Goal: Ask a question: Seek information or help from site administrators or community

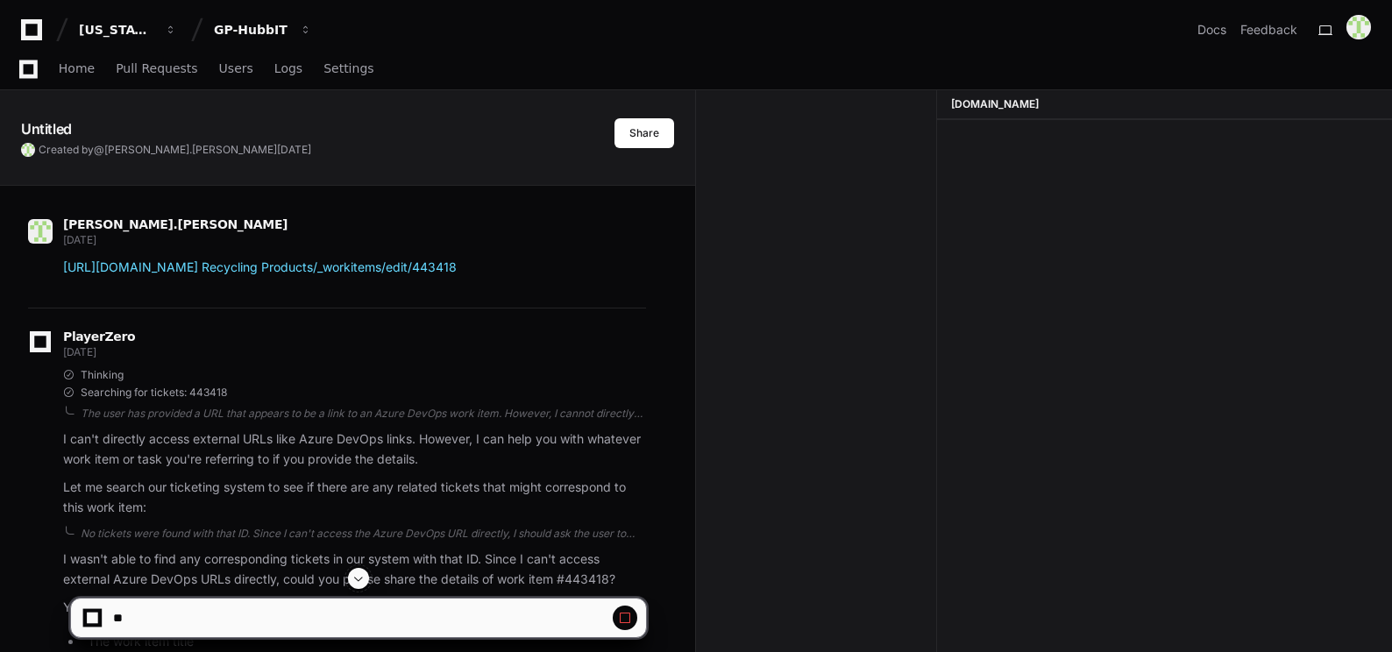
scroll to position [7011, 0]
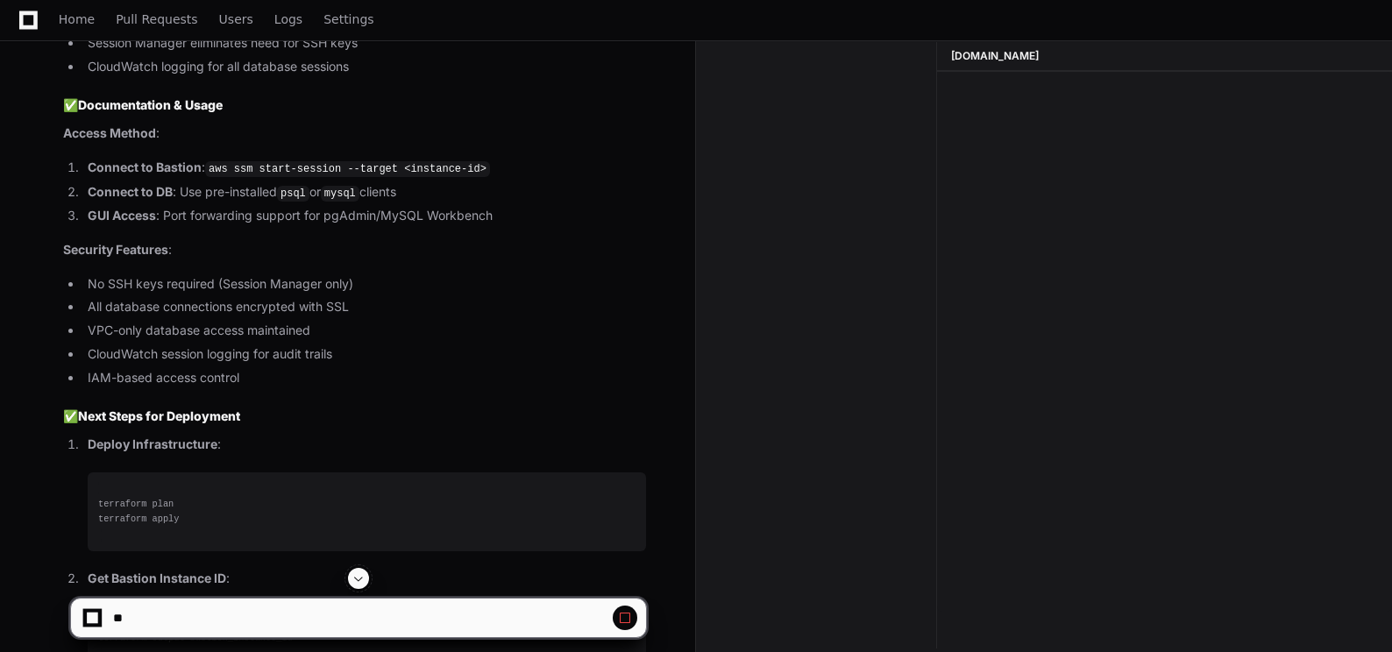
click at [362, 574] on span at bounding box center [359, 579] width 14 height 14
click at [358, 580] on span at bounding box center [359, 579] width 14 height 14
click at [358, 578] on span at bounding box center [359, 579] width 14 height 14
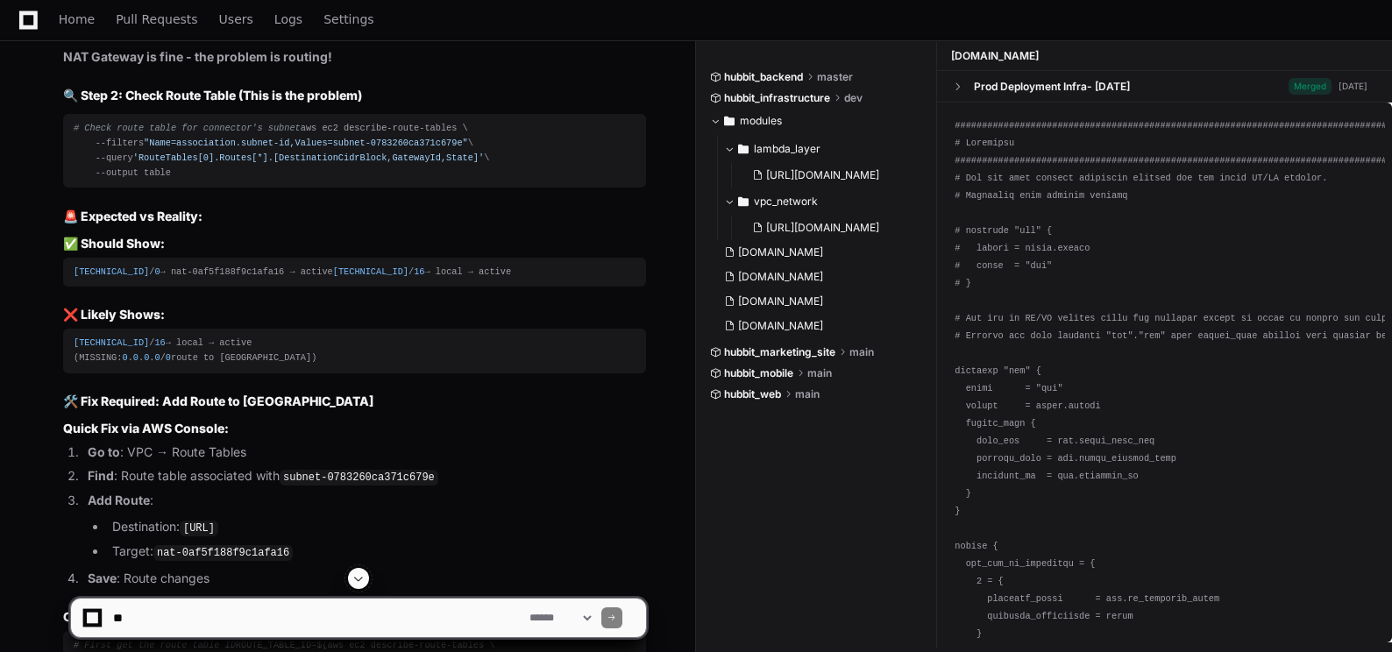
scroll to position [0, 0]
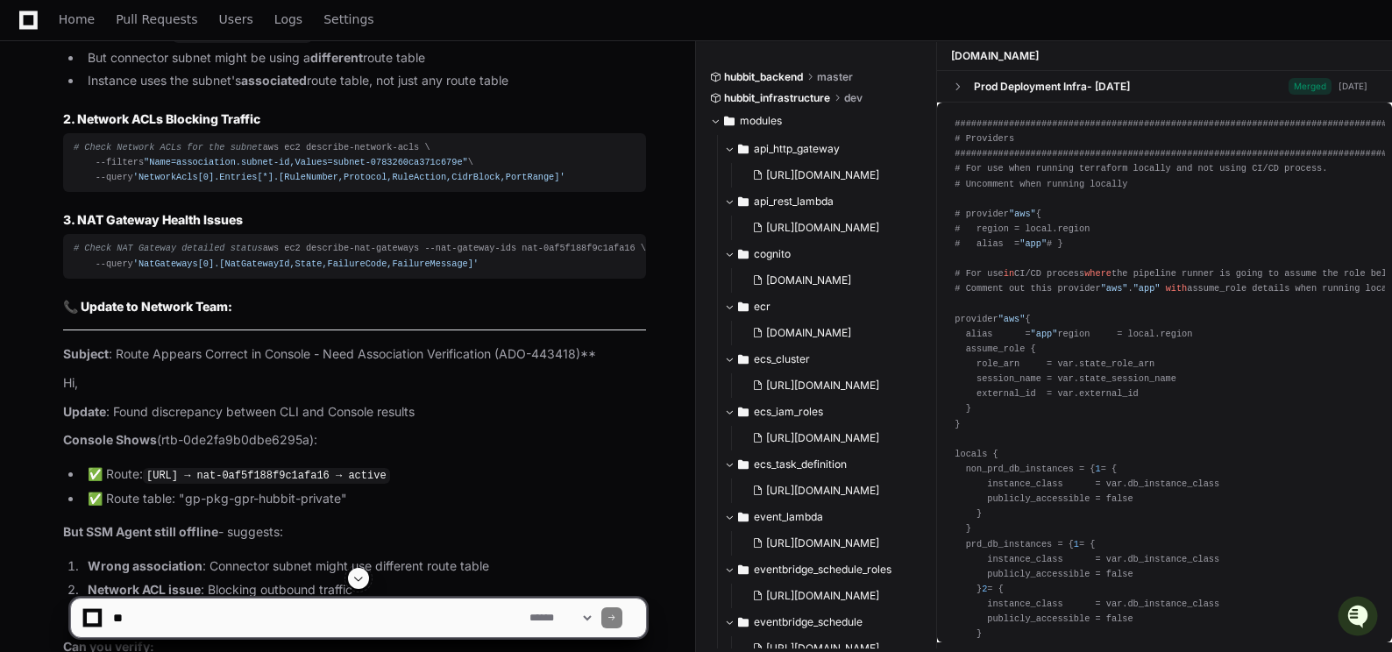
click at [359, 576] on span at bounding box center [359, 579] width 14 height 14
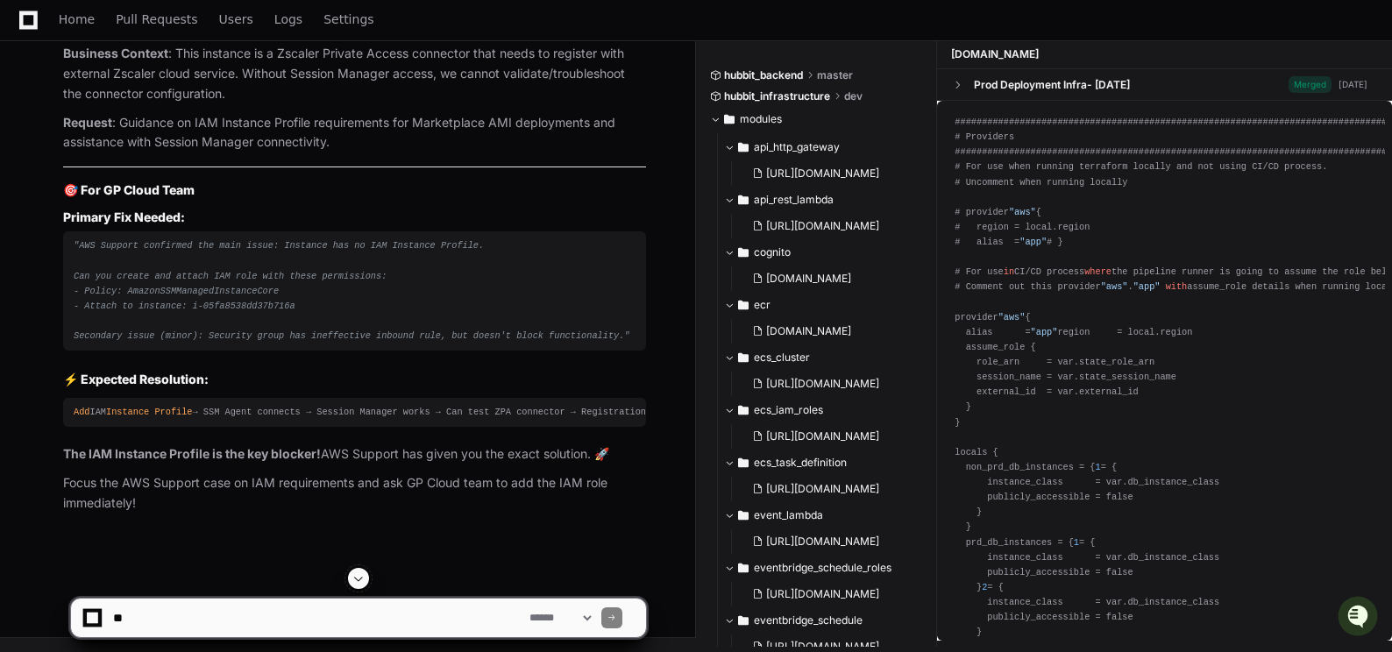
scroll to position [160472, 0]
click at [167, 621] on textarea at bounding box center [318, 618] width 416 height 39
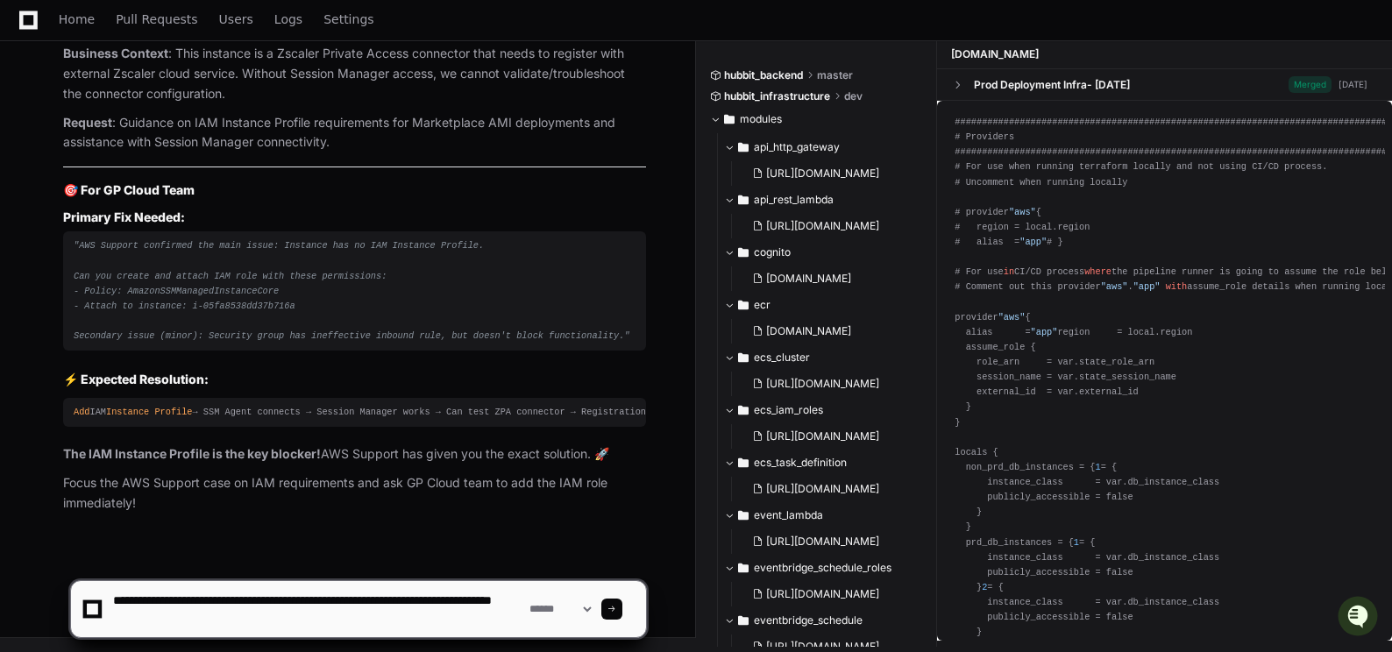
scroll to position [5, 0]
type textarea "**********"
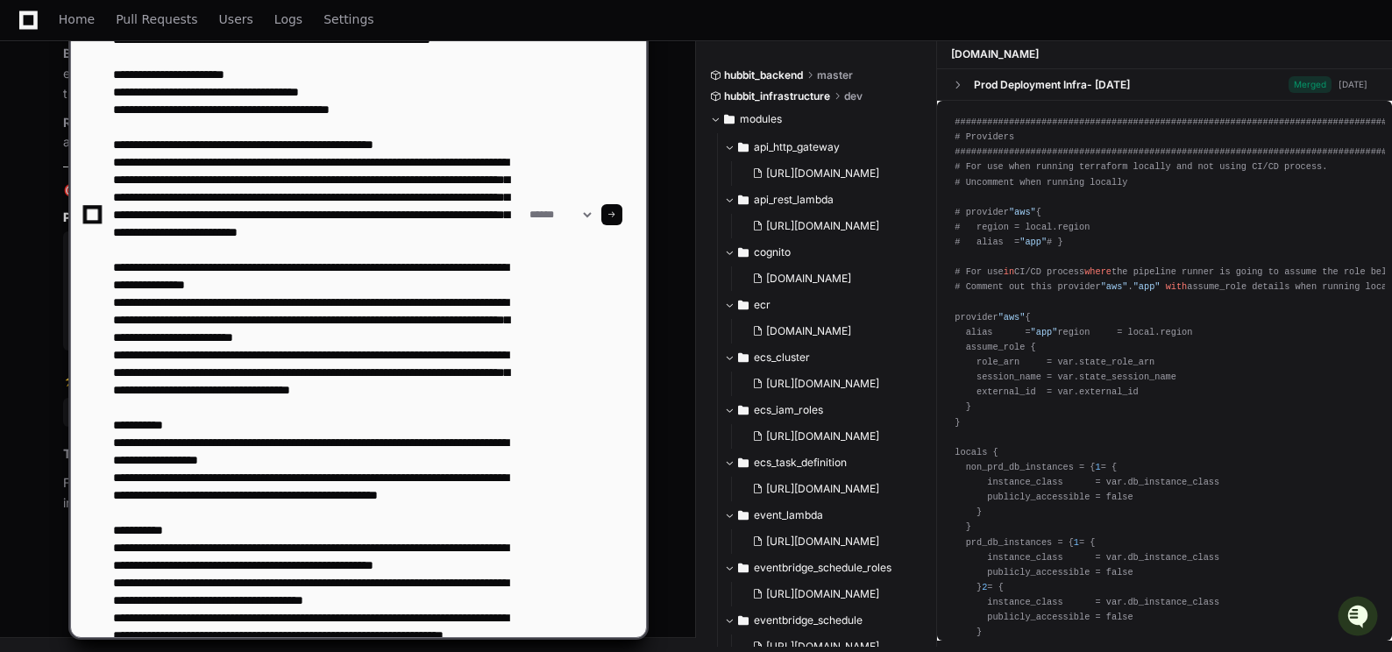
scroll to position [479, 0]
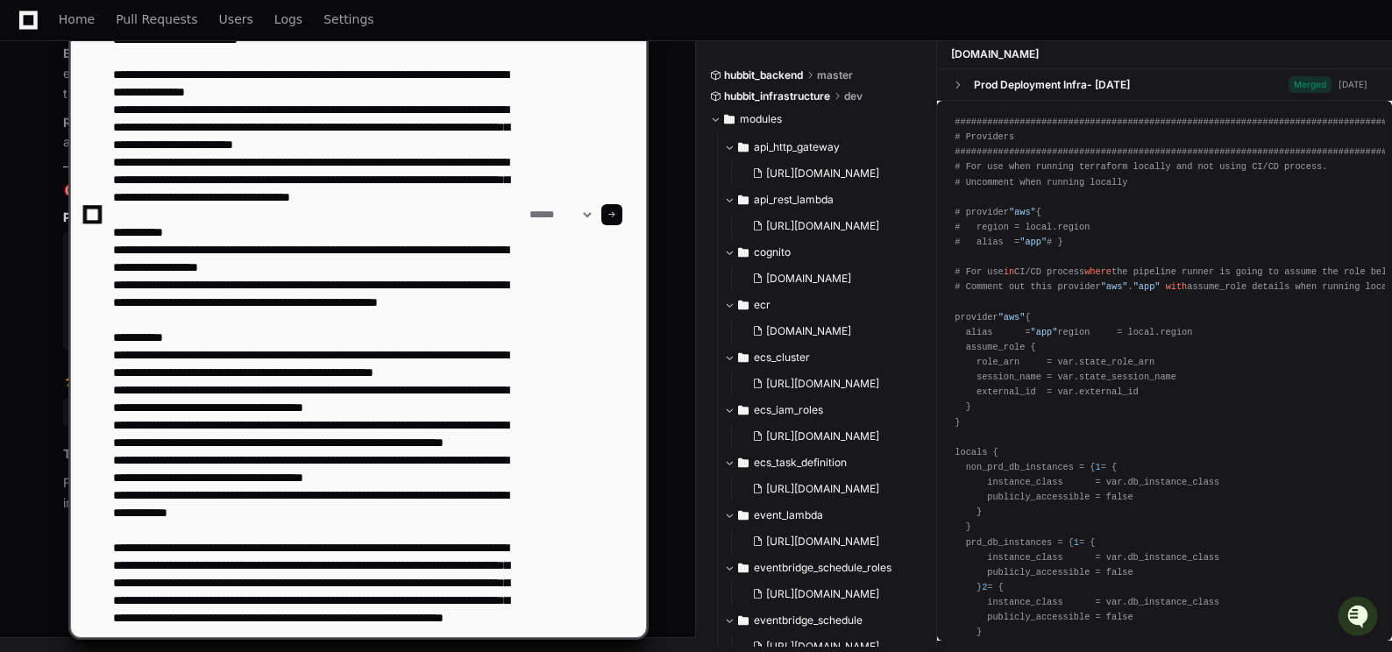
type textarea "**********"
click at [616, 217] on span at bounding box center [611, 214] width 9 height 9
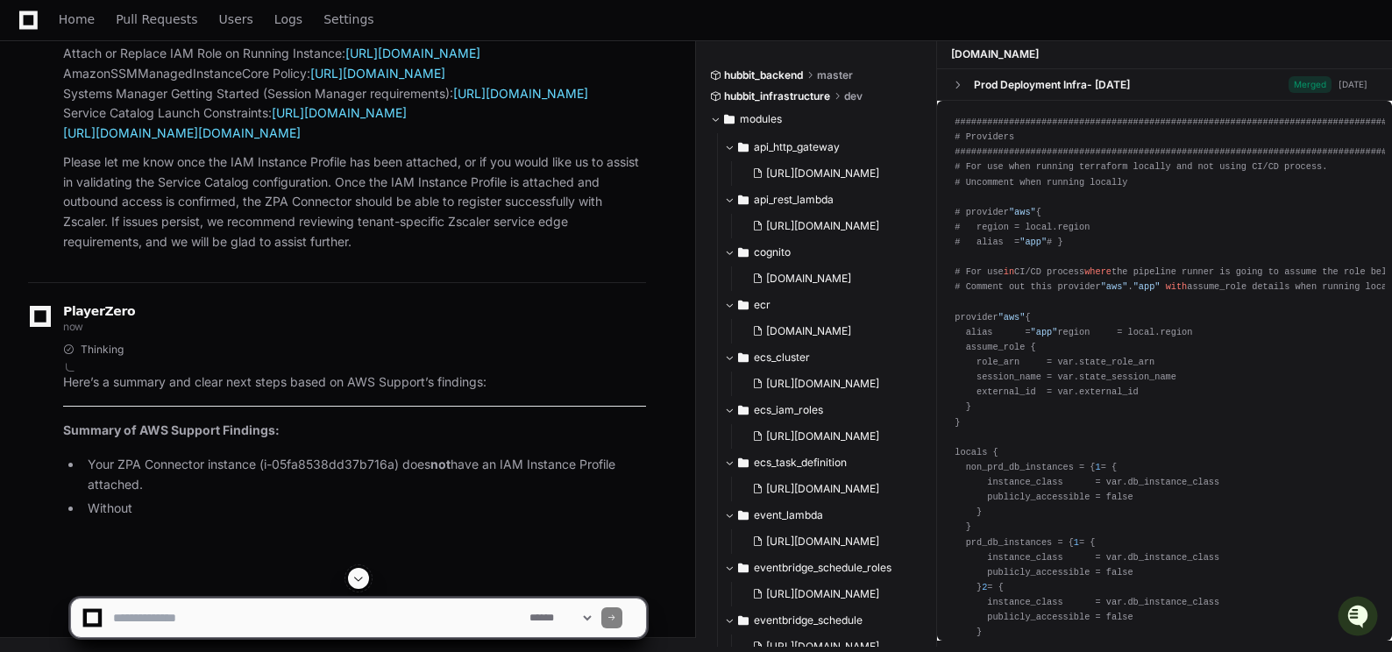
scroll to position [158764, 0]
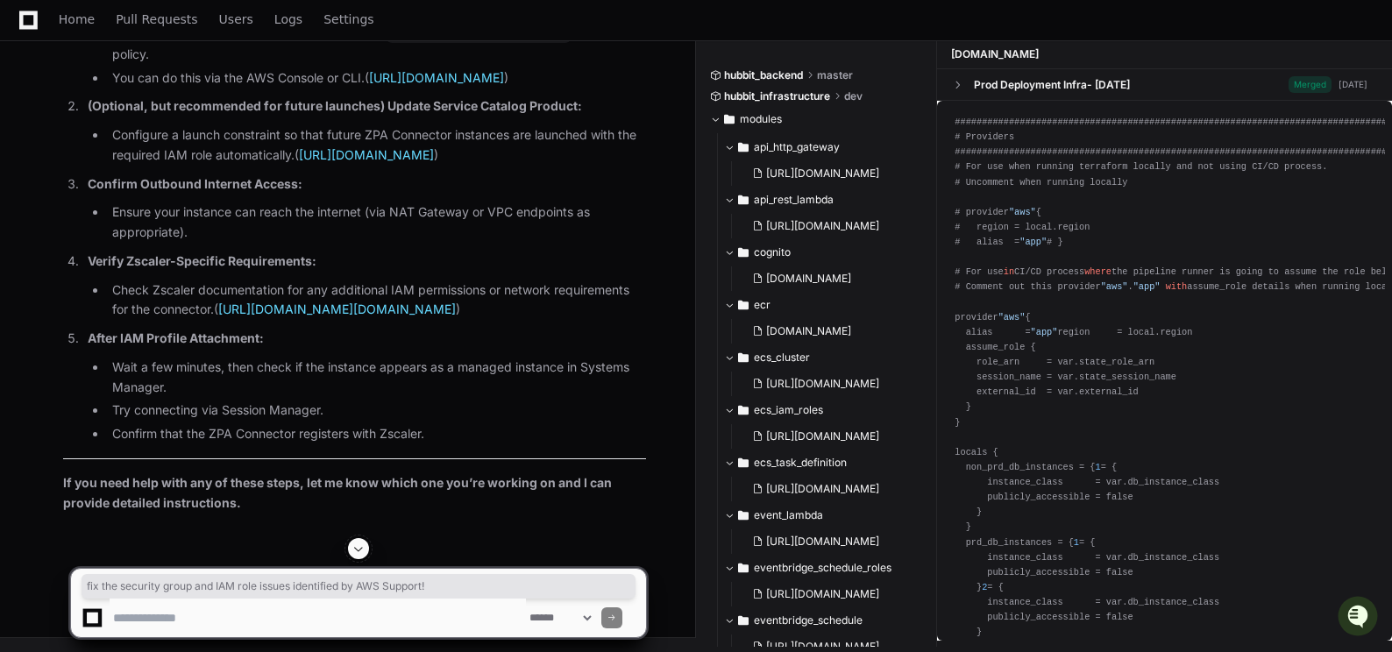
drag, startPoint x: 259, startPoint y: 233, endPoint x: 119, endPoint y: 251, distance: 140.5
drag, startPoint x: 119, startPoint y: 251, endPoint x: 98, endPoint y: 252, distance: 21.1
copy p "fix the security group and IAM role issues identified by AWS Support!"
click at [358, 547] on span at bounding box center [359, 549] width 14 height 14
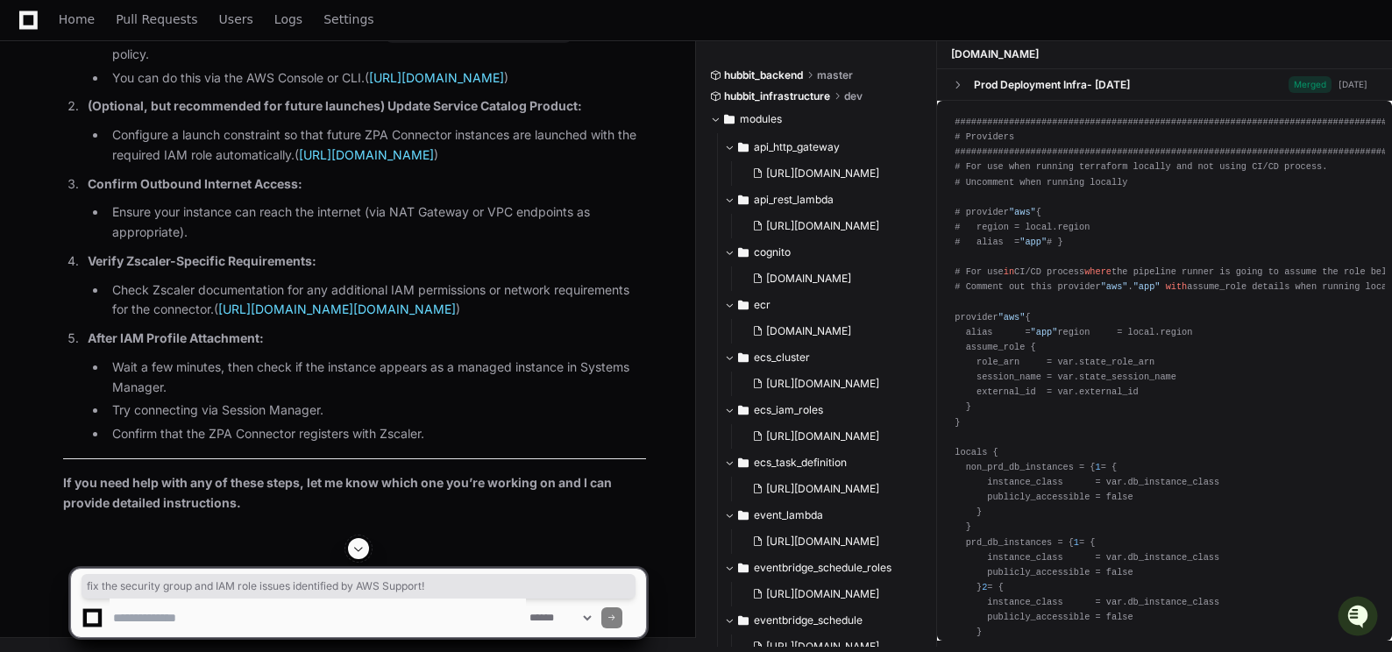
scroll to position [162315, 0]
click at [210, 619] on textarea at bounding box center [318, 618] width 416 height 39
paste textarea "**********"
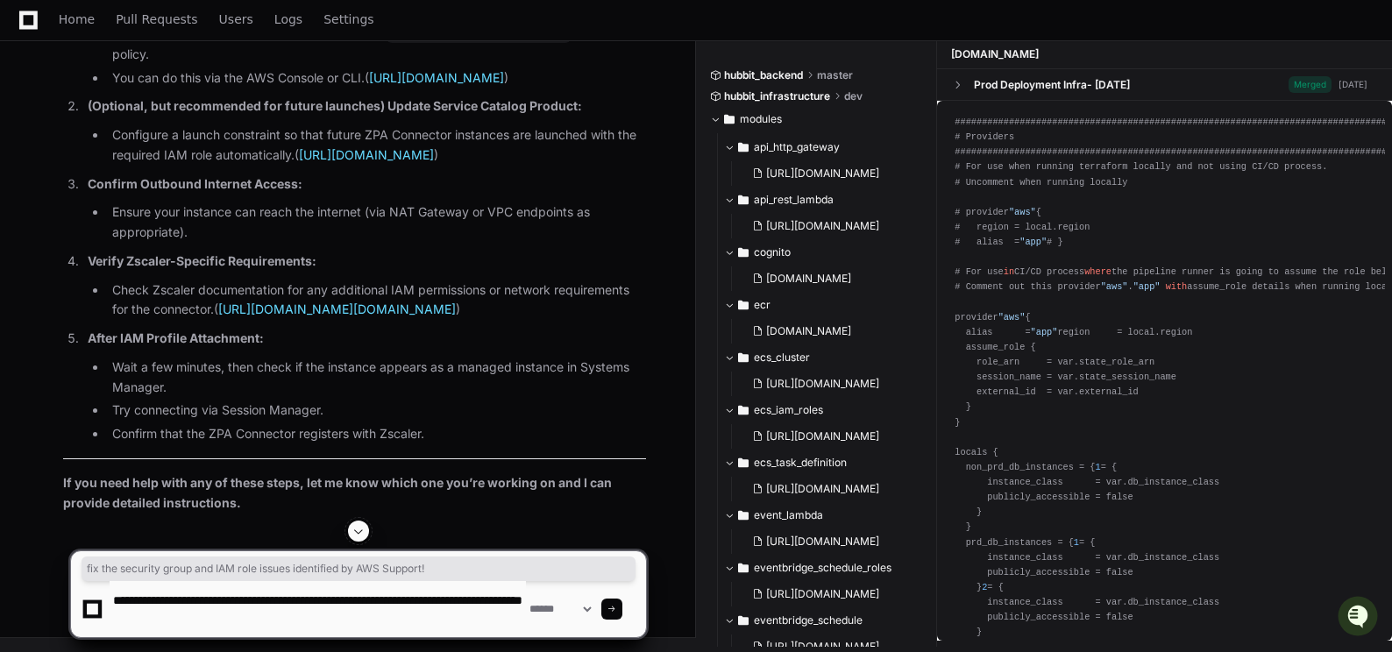
click at [276, 621] on textarea at bounding box center [318, 609] width 416 height 56
type textarea "**********"
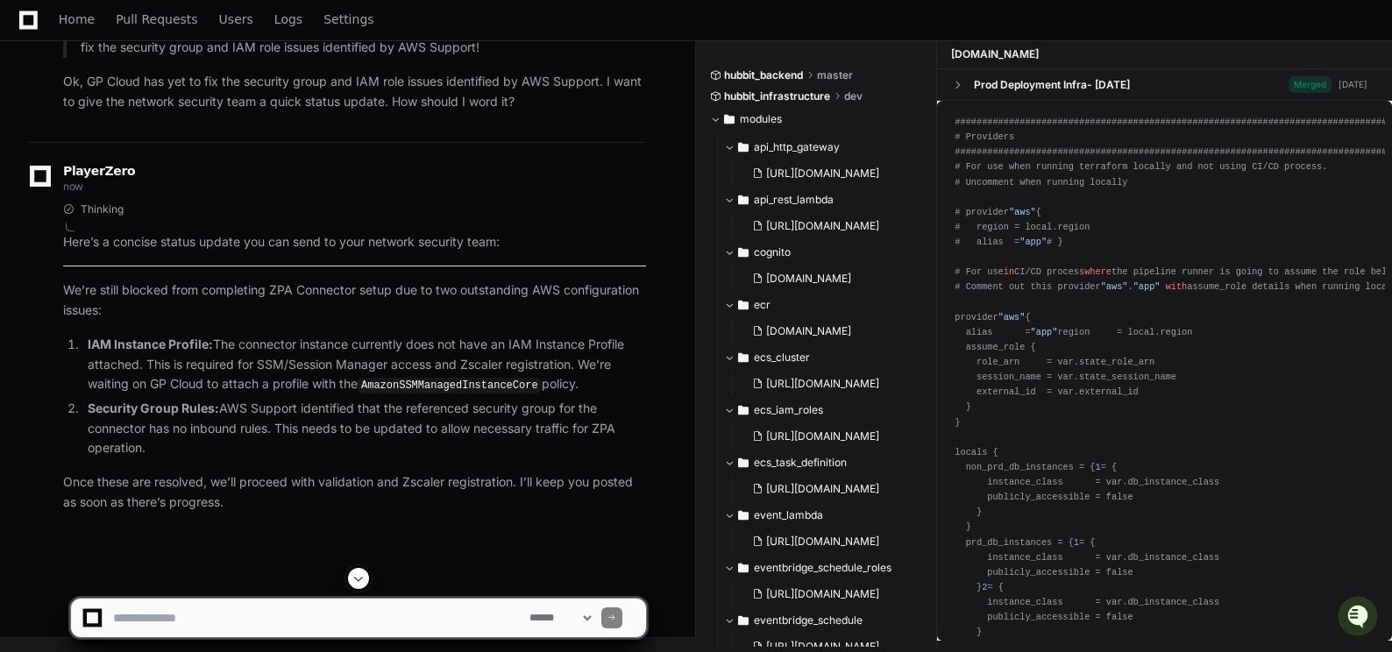
scroll to position [163284, 0]
click at [159, 621] on textarea at bounding box center [318, 618] width 416 height 39
type textarea "**********"
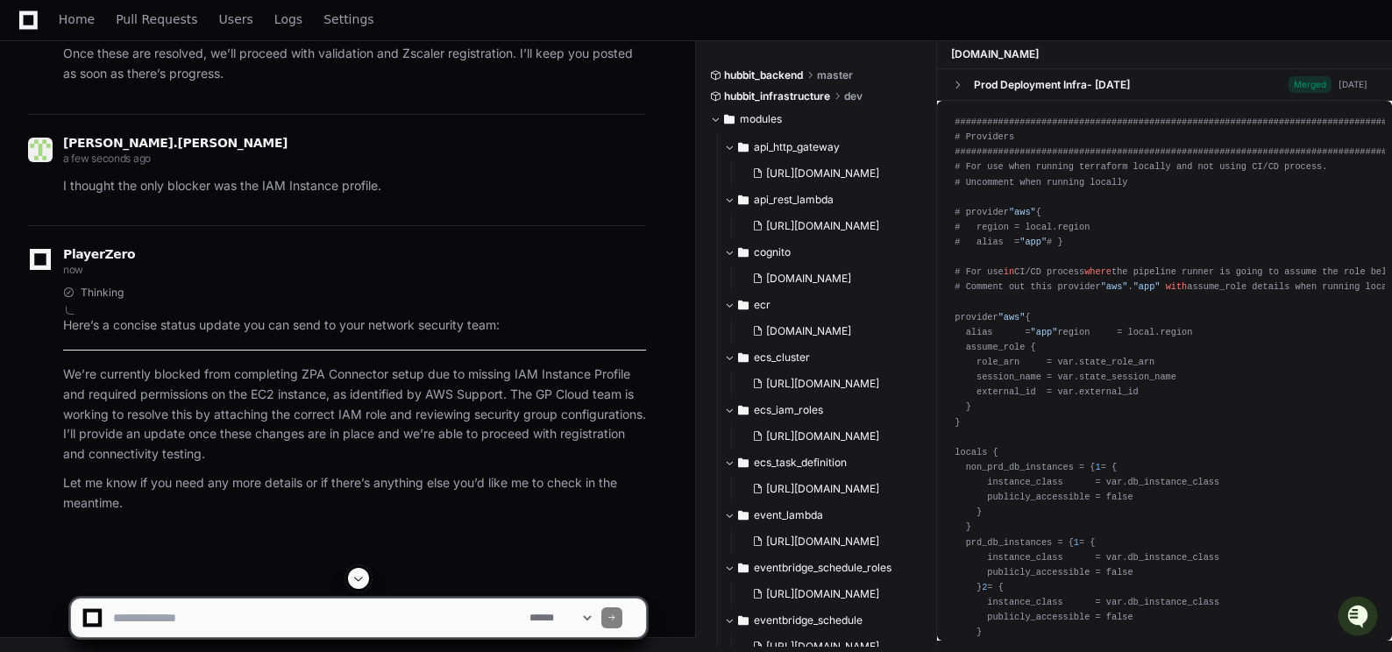
scroll to position [163741, 0]
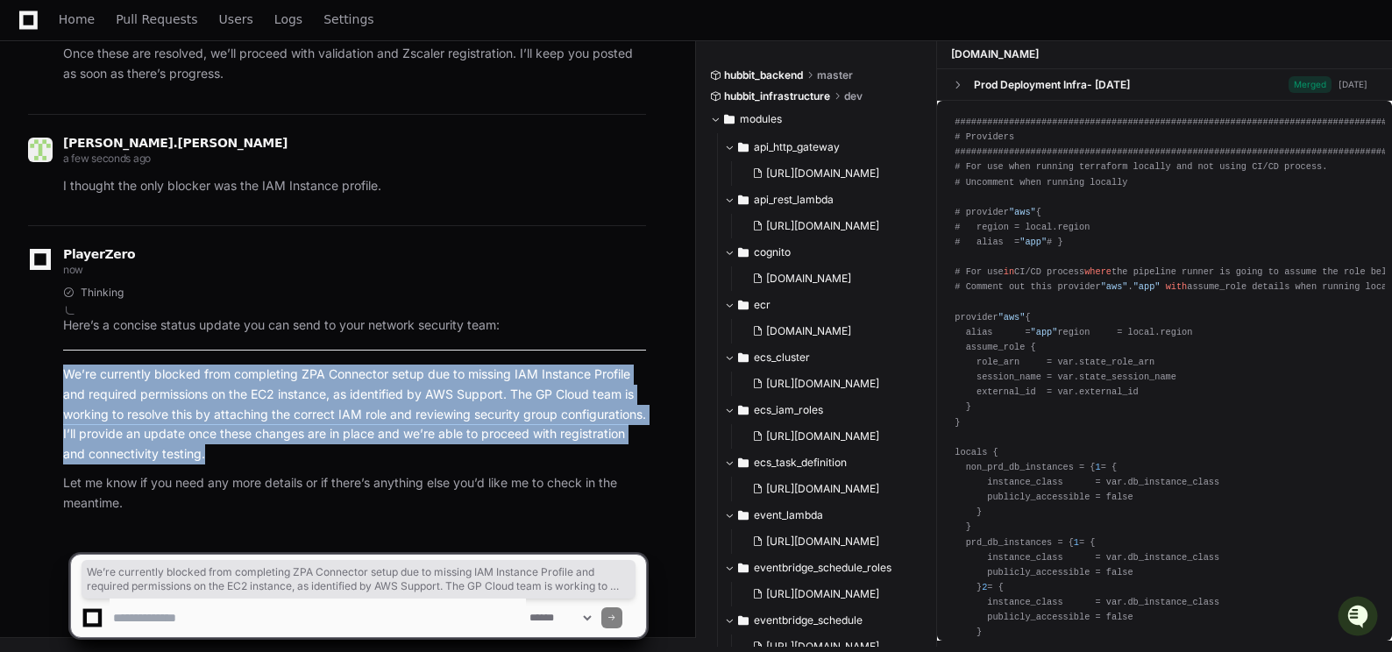
drag, startPoint x: 66, startPoint y: 368, endPoint x: 299, endPoint y: 456, distance: 249.1
click at [299, 456] on p "We’re currently blocked from completing ZPA Connector setup due to missing IAM …" at bounding box center [354, 415] width 583 height 100
copy p "We’re currently blocked from completing ZPA Connector setup due to missing IAM …"
click at [336, 430] on p "We’re currently blocked from completing ZPA Connector setup due to missing IAM …" at bounding box center [354, 415] width 583 height 100
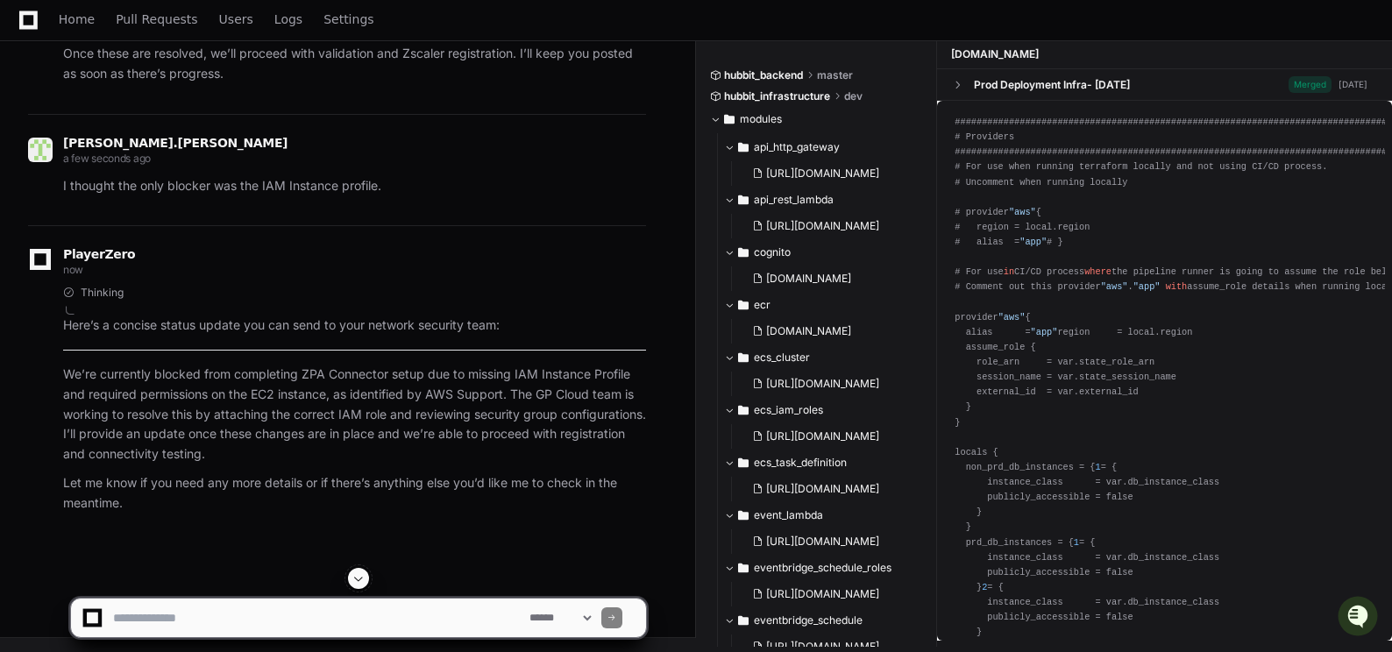
scroll to position [160059, 0]
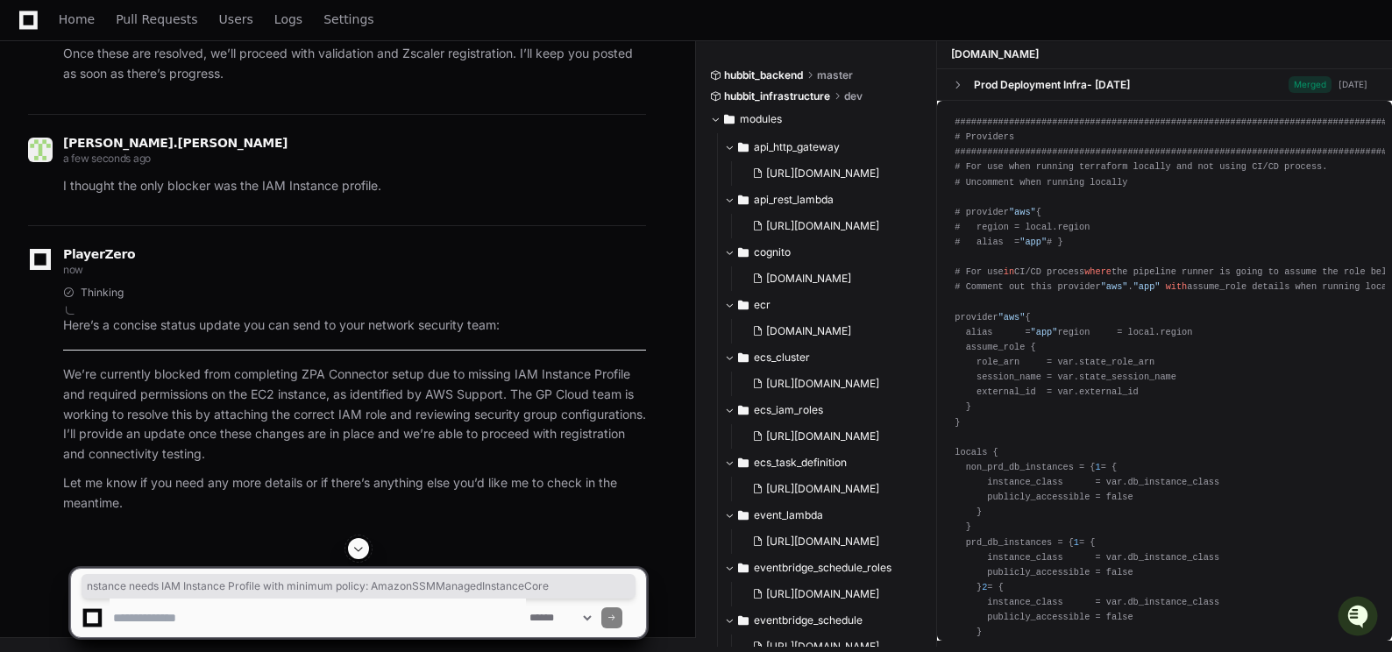
drag, startPoint x: 65, startPoint y: 281, endPoint x: 571, endPoint y: 287, distance: 505.8
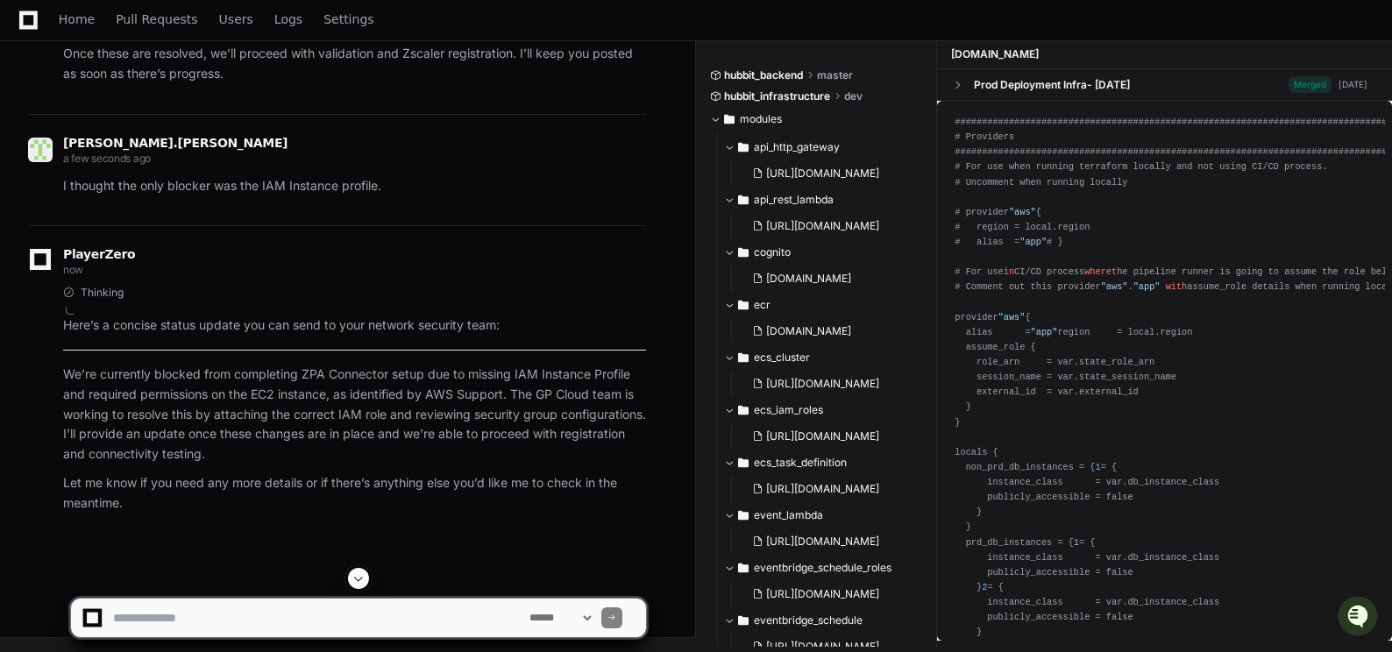
scroll to position [161462, 0]
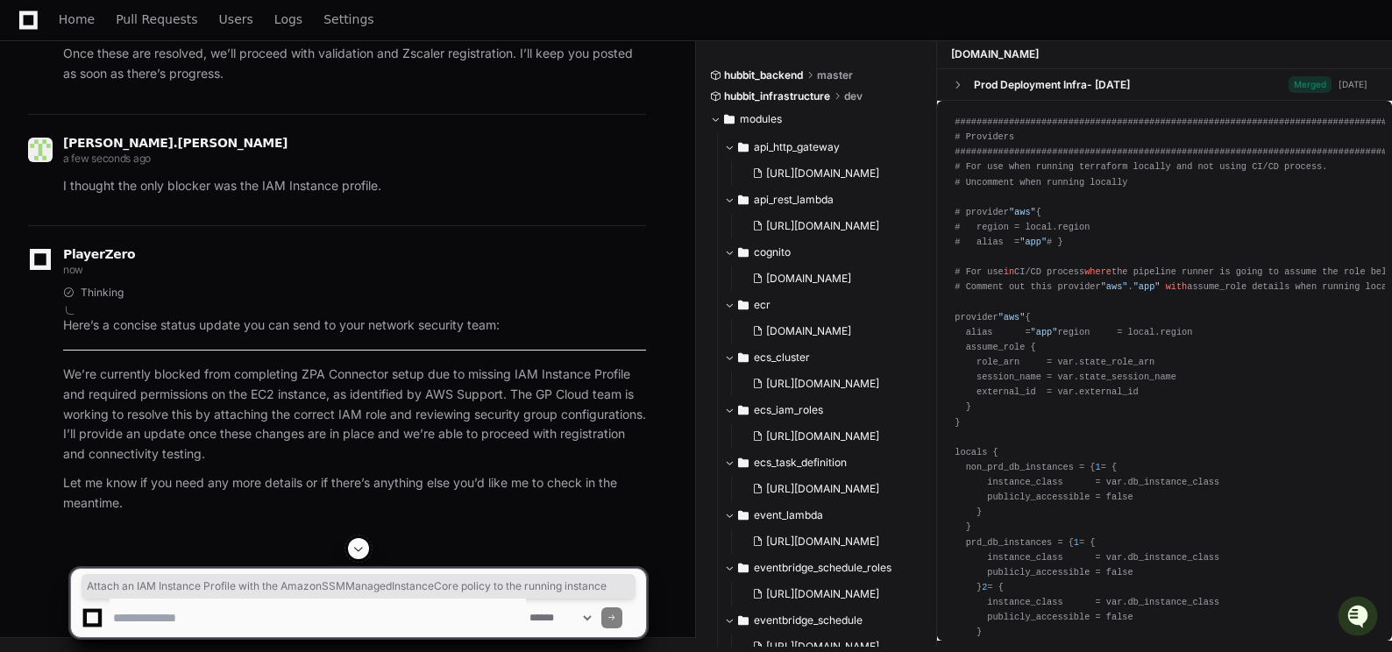
drag, startPoint x: 75, startPoint y: 305, endPoint x: 110, endPoint y: 321, distance: 37.7
copy p "Attach an IAM Instance Profile with the AmazonSSMManagedInstanceCore policy to …"
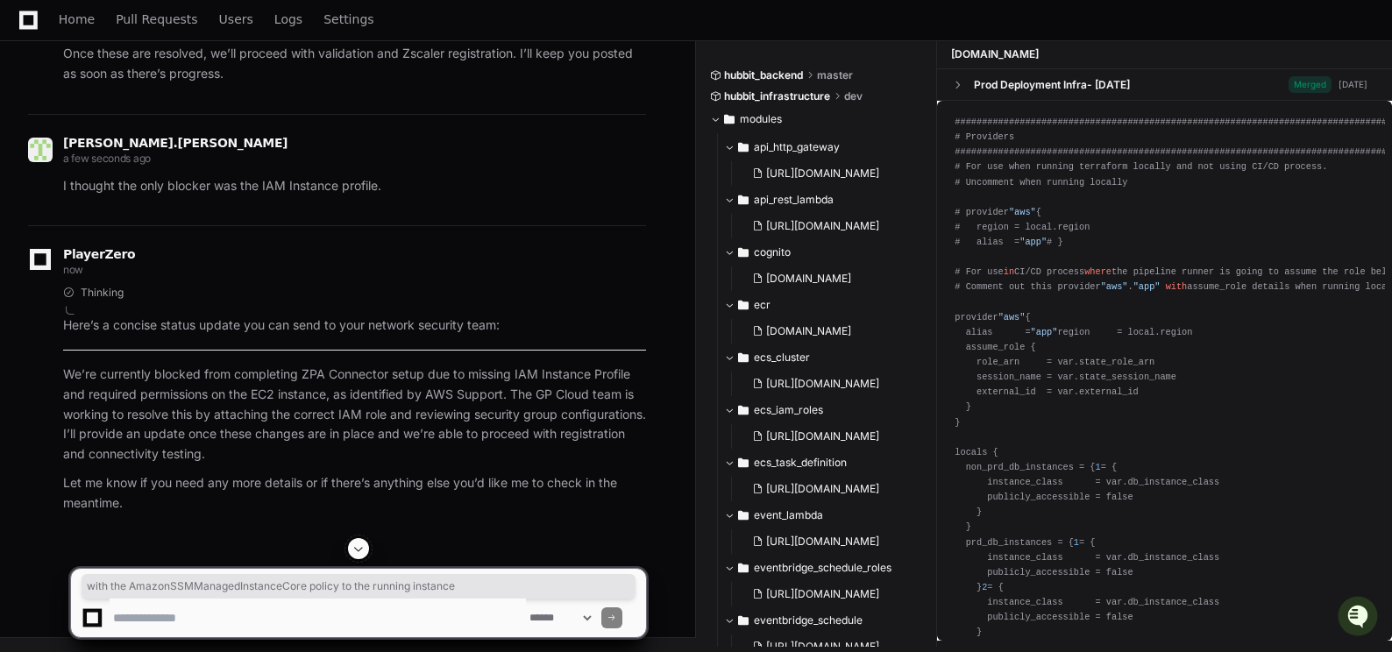
drag, startPoint x: 253, startPoint y: 305, endPoint x: 112, endPoint y: 323, distance: 142.2
copy p "with the AmazonSSMManagedInstanceCore policy to the running instance"
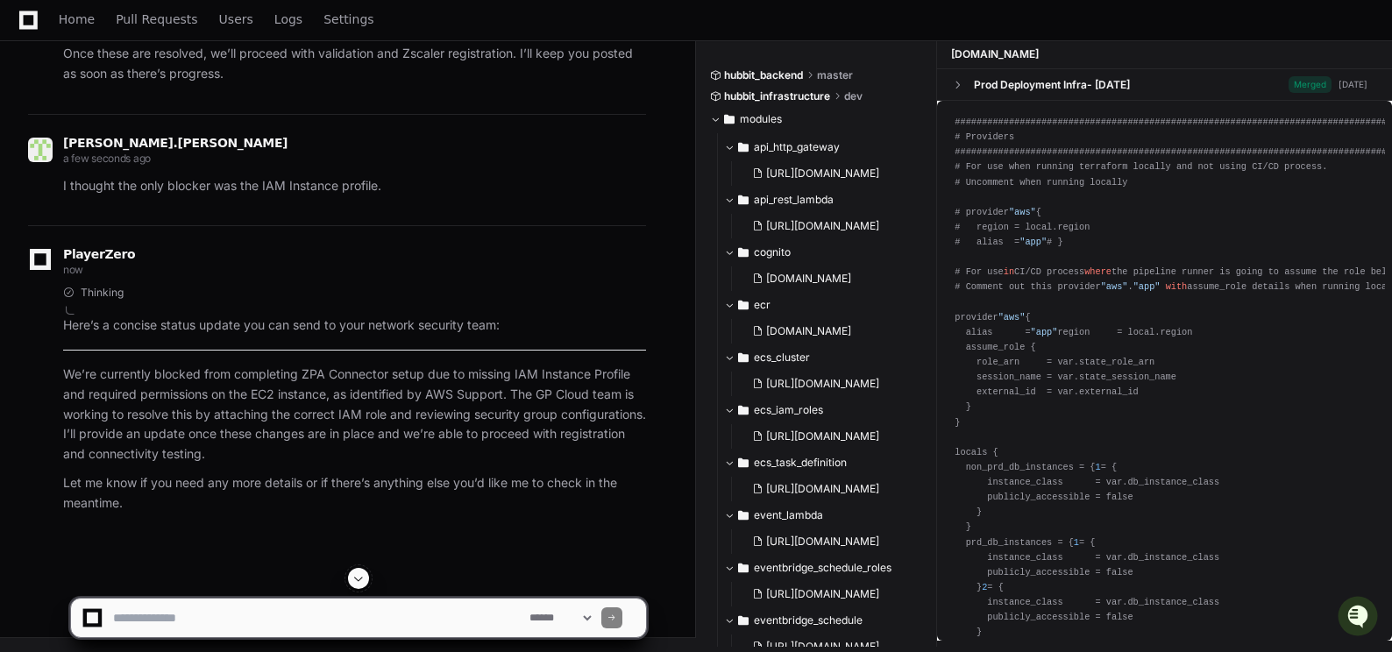
click at [157, 621] on textarea at bounding box center [318, 618] width 416 height 39
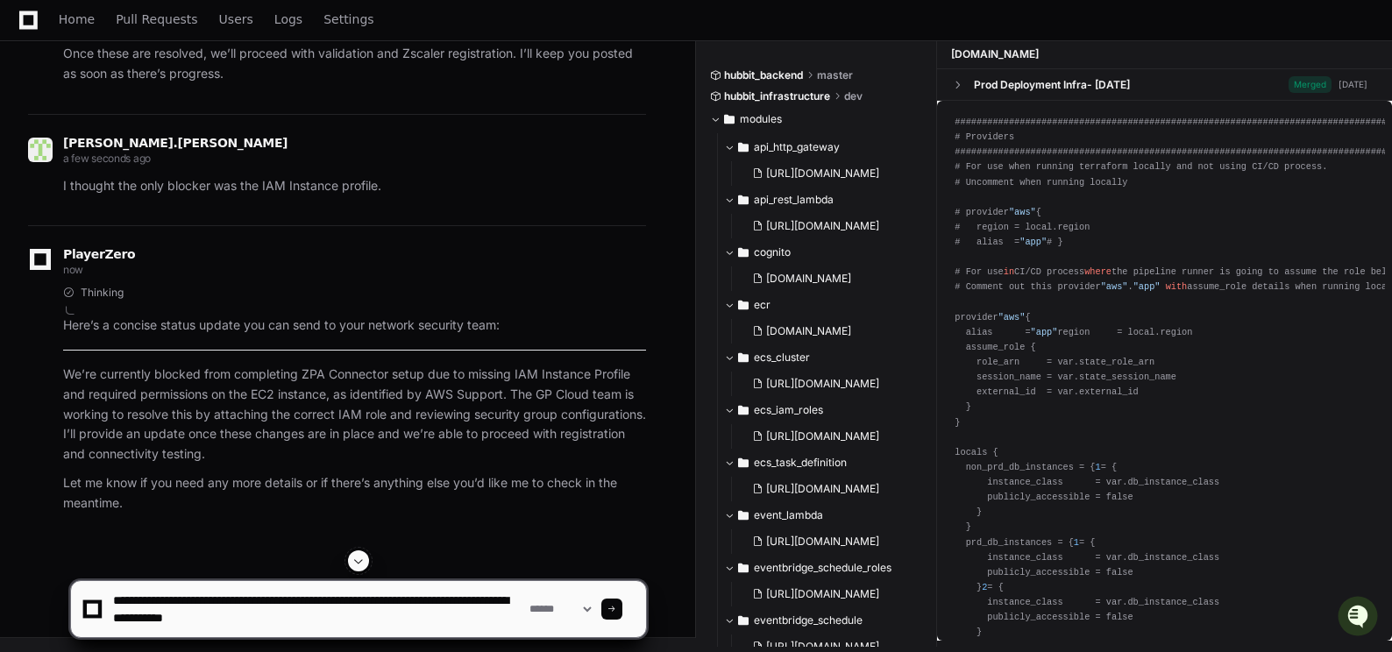
click at [303, 610] on textarea at bounding box center [318, 609] width 416 height 56
type textarea "**********"
click at [616, 613] on span at bounding box center [611, 609] width 9 height 9
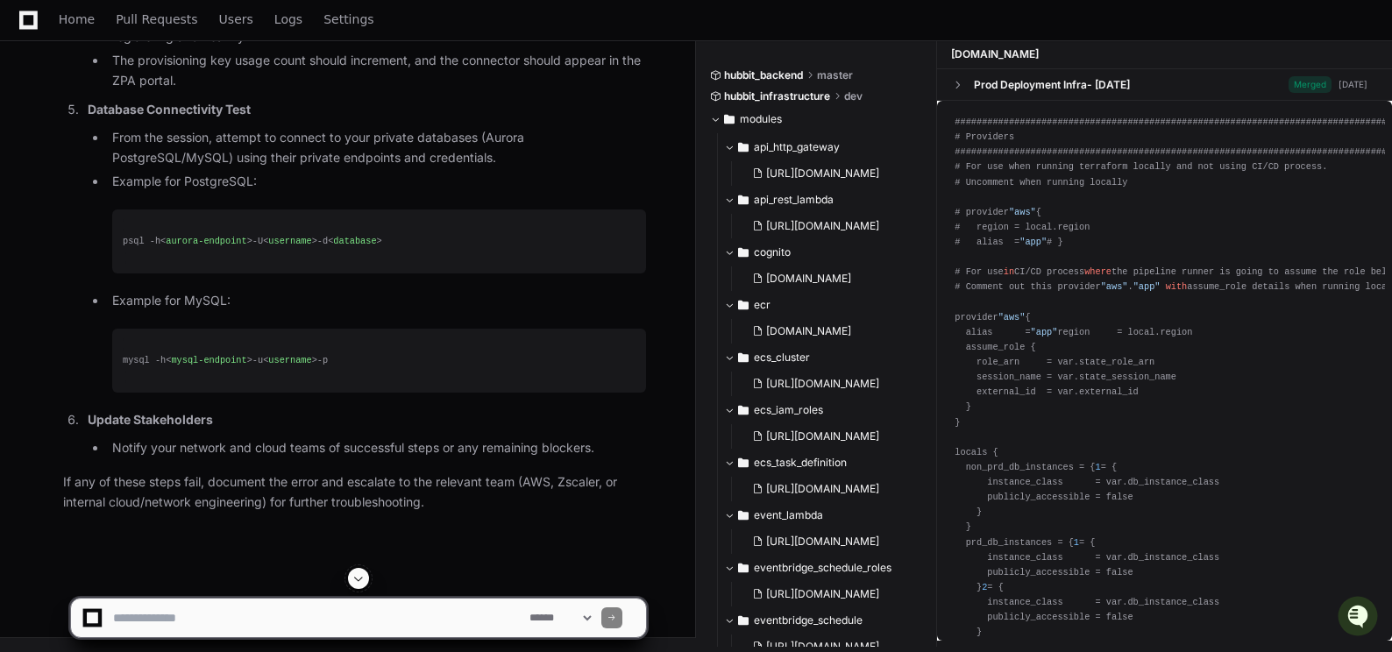
scroll to position [164669, 0]
